Goal: Information Seeking & Learning: Learn about a topic

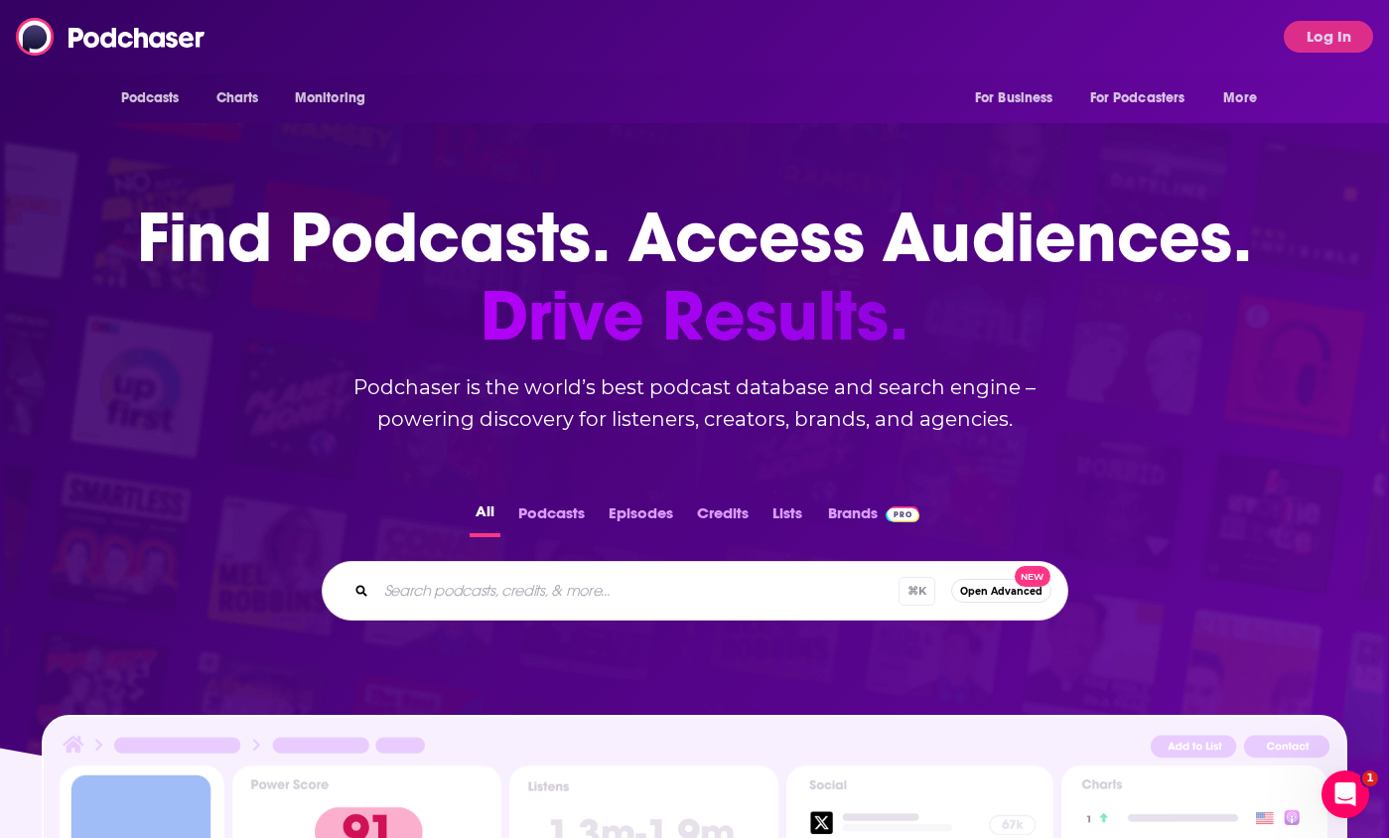
click at [519, 599] on input "Search podcasts, credits, & more..." at bounding box center [637, 591] width 522 height 32
type input "[PERSON_NAME] Files"
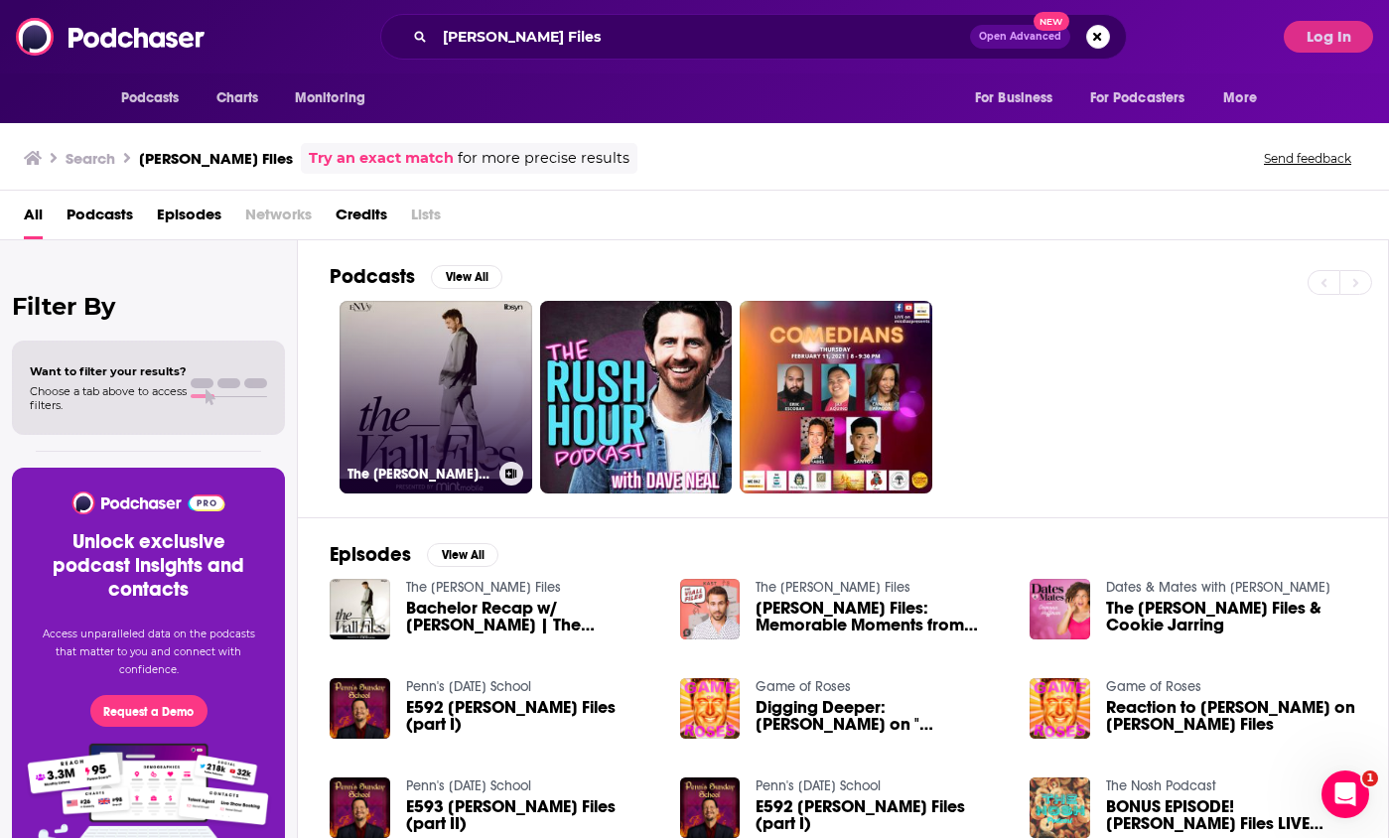
click at [464, 361] on link "The [PERSON_NAME] Files" at bounding box center [436, 397] width 193 height 193
